Goal: Communication & Community: Answer question/provide support

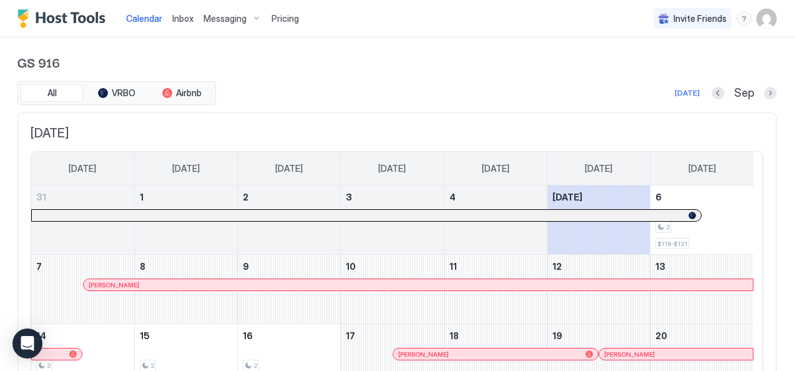
click at [241, 18] on span "Messaging" at bounding box center [224, 18] width 43 height 11
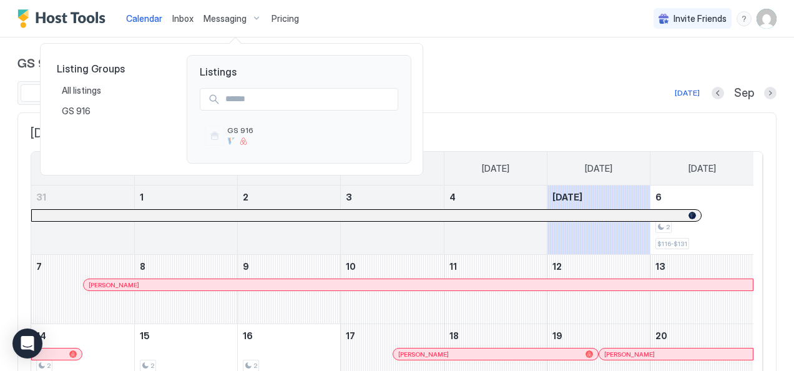
click at [434, 84] on div at bounding box center [397, 185] width 794 height 371
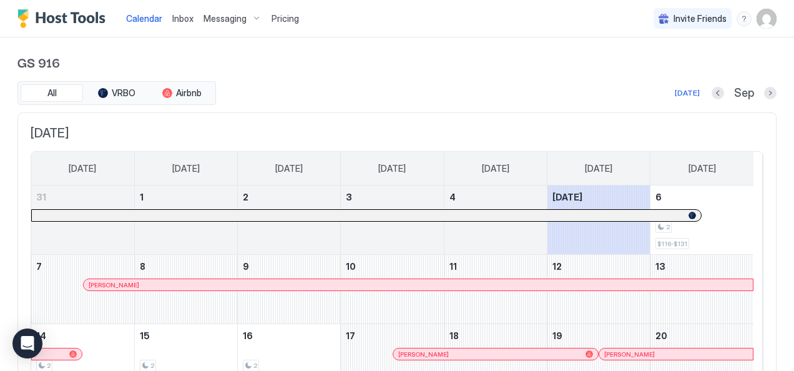
click at [184, 16] on span "Inbox" at bounding box center [182, 18] width 21 height 11
click at [288, 20] on span "Pricing" at bounding box center [285, 18] width 27 height 11
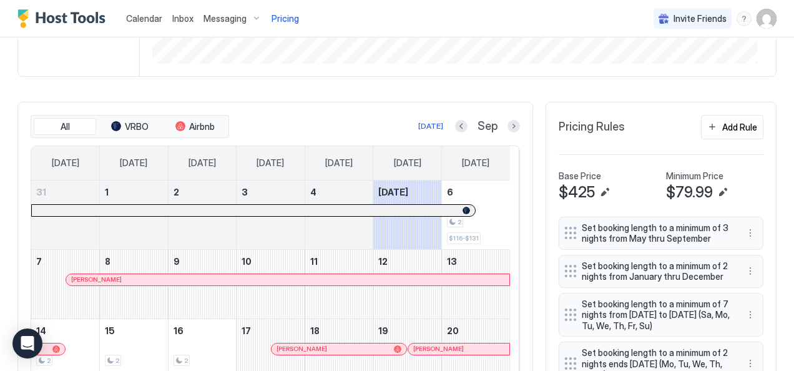
scroll to position [276, 0]
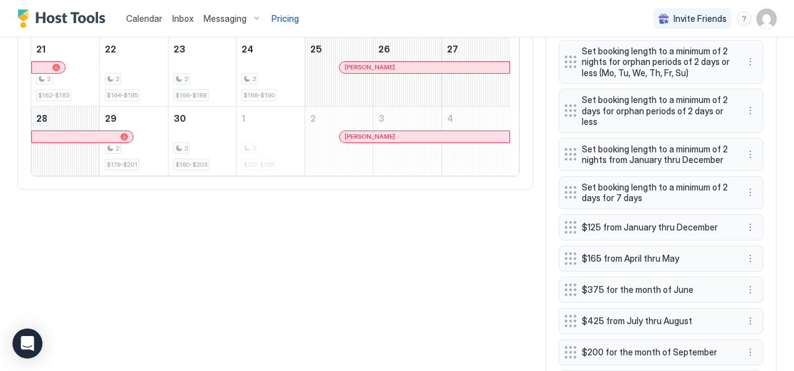
scroll to position [634, 0]
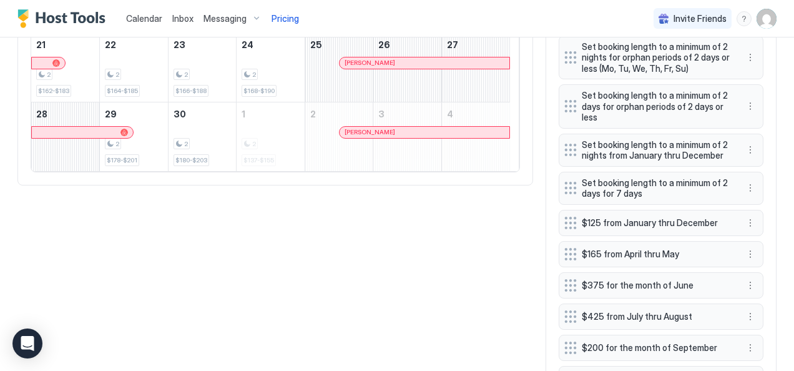
click at [229, 20] on span "Messaging" at bounding box center [224, 18] width 43 height 11
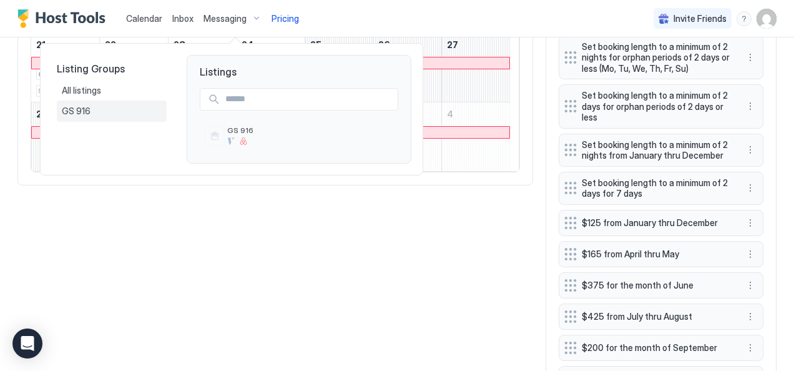
click at [81, 107] on span "GS 916" at bounding box center [77, 110] width 31 height 11
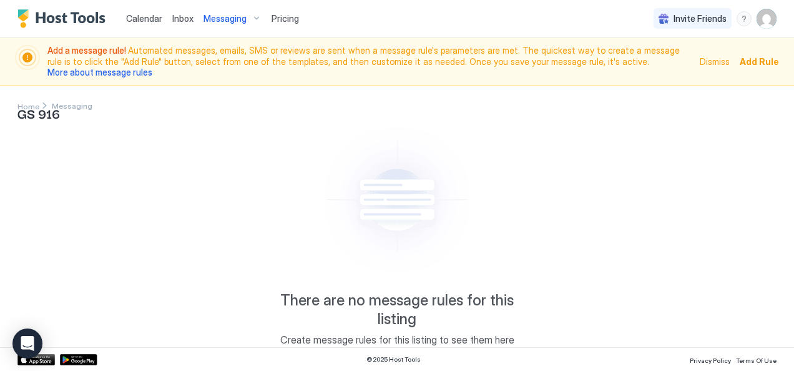
click at [184, 16] on span "Inbox" at bounding box center [182, 18] width 21 height 11
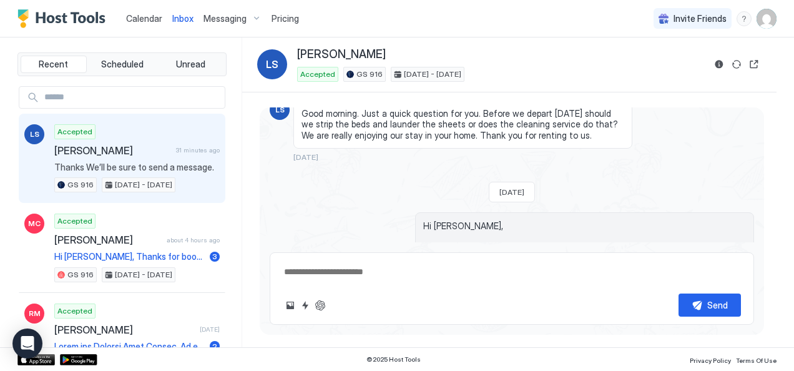
scroll to position [3116, 0]
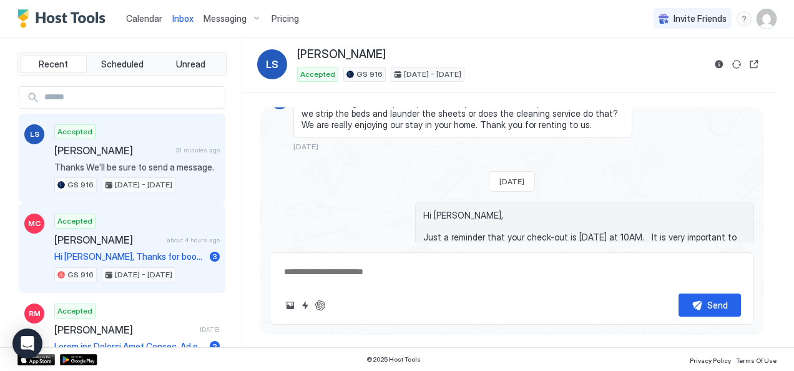
click at [142, 240] on span "[PERSON_NAME]" at bounding box center [107, 239] width 107 height 12
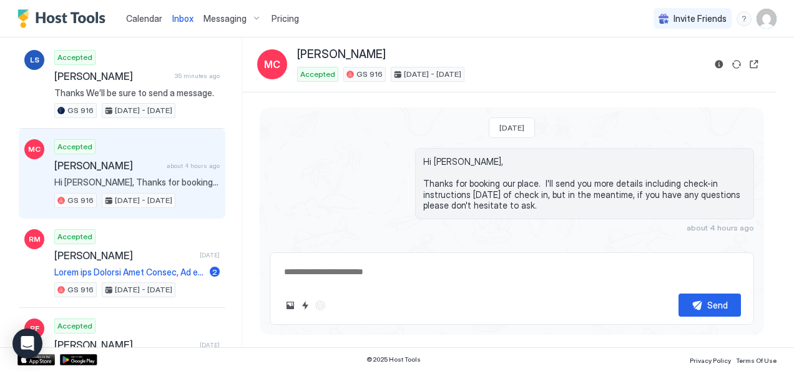
scroll to position [78, 0]
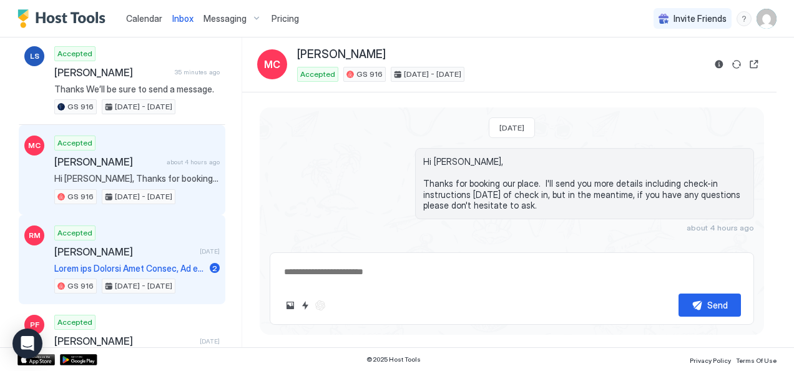
click at [132, 247] on span "[PERSON_NAME]" at bounding box center [124, 251] width 140 height 12
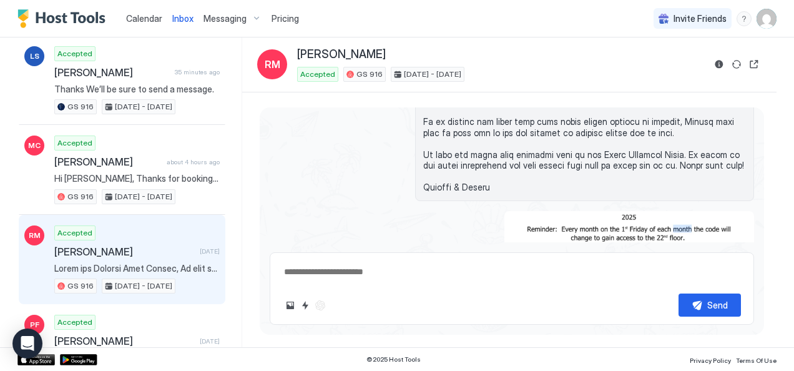
scroll to position [1573, 0]
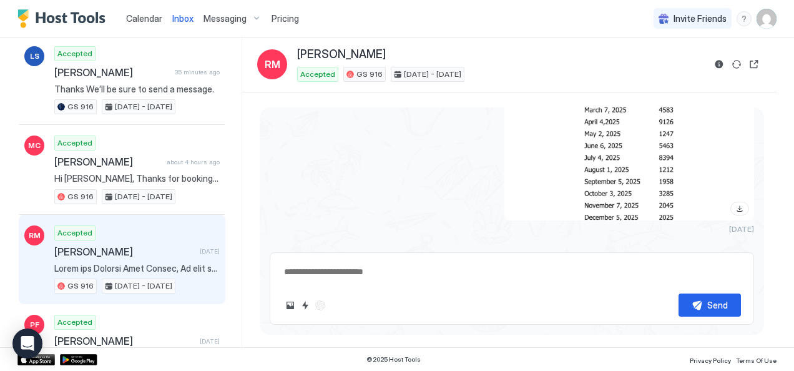
type textarea "*"
